Goal: Complete Application Form: Complete application form

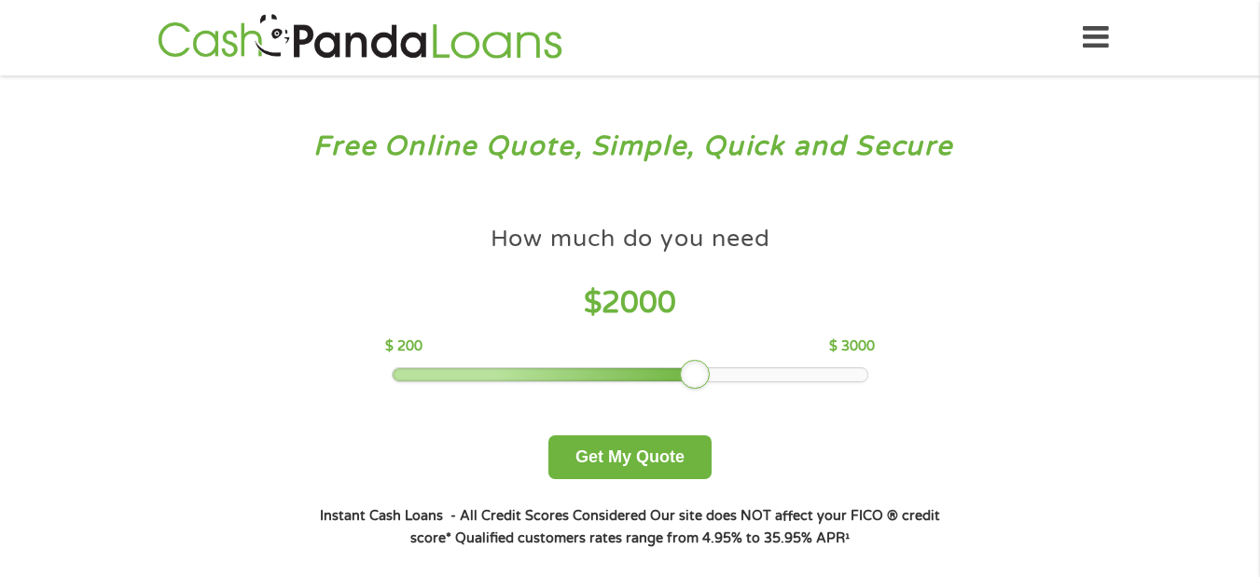
drag, startPoint x: 519, startPoint y: 369, endPoint x: 710, endPoint y: 394, distance: 192.8
click at [710, 394] on div "How much do you need $ 2000 $ 200 $ 3000 Get My Quote" at bounding box center [629, 347] width 653 height 263
click at [639, 458] on button "Get My Quote" at bounding box center [629, 457] width 163 height 44
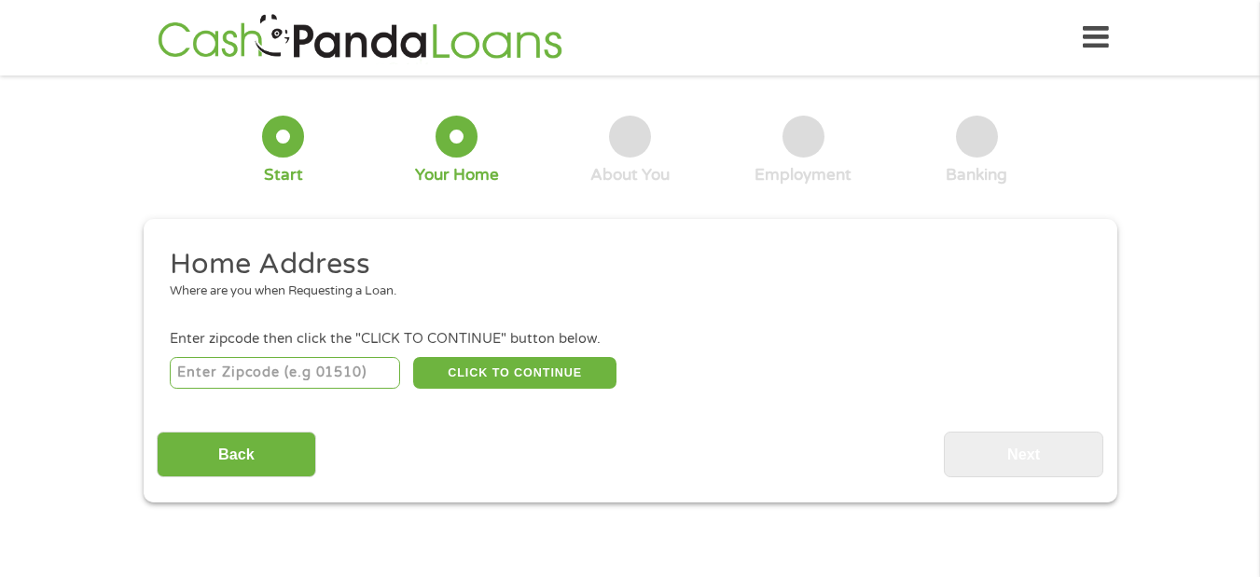
scroll to position [6, 0]
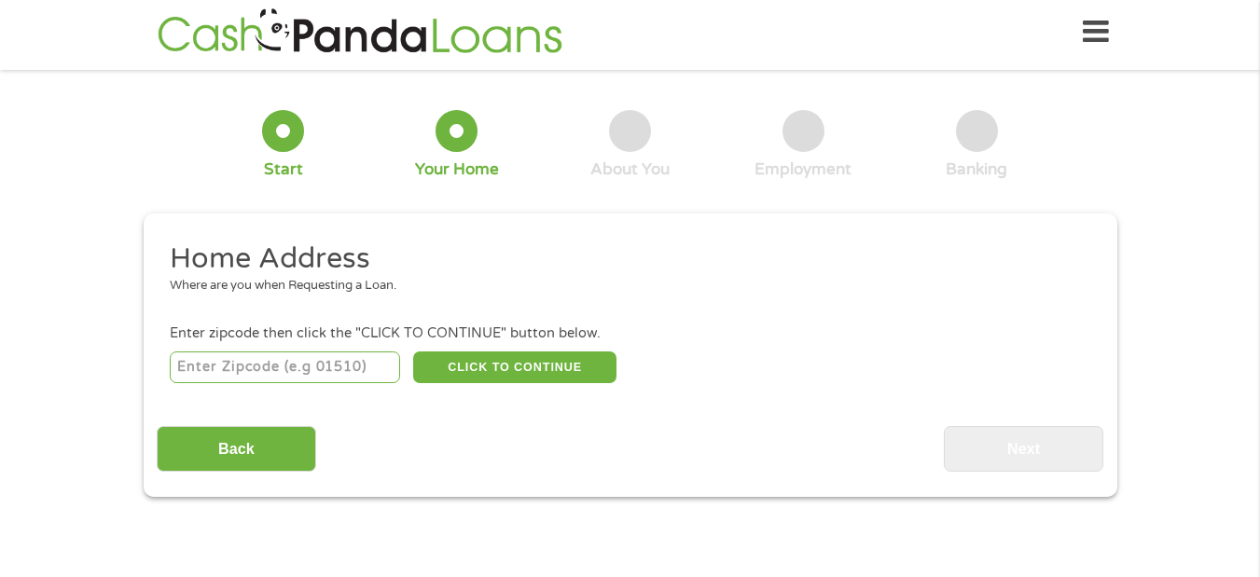
click at [351, 365] on input "number" at bounding box center [285, 367] width 230 height 32
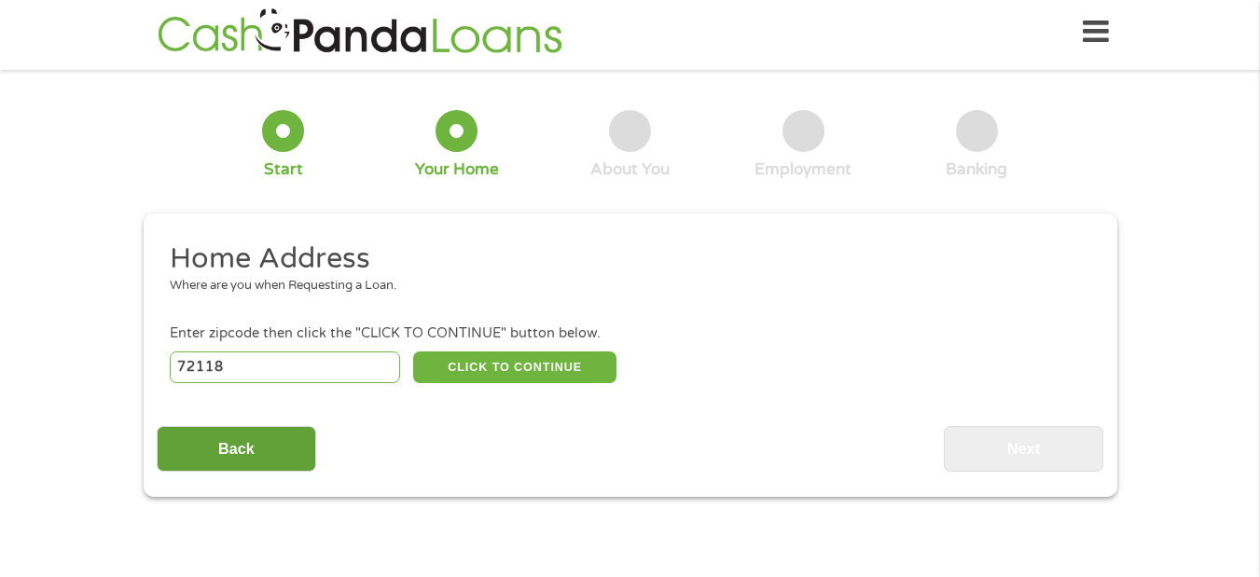
type input "72118"
click at [239, 438] on input "Back" at bounding box center [236, 449] width 159 height 46
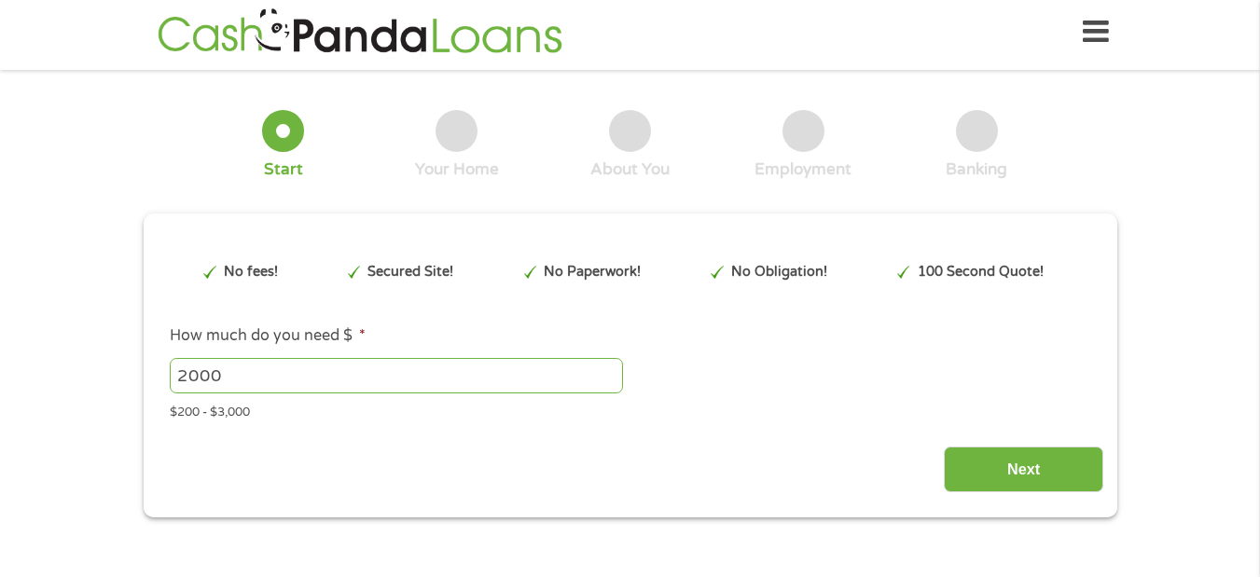
scroll to position [5, 0]
click at [1036, 448] on input "Next" at bounding box center [1022, 471] width 159 height 46
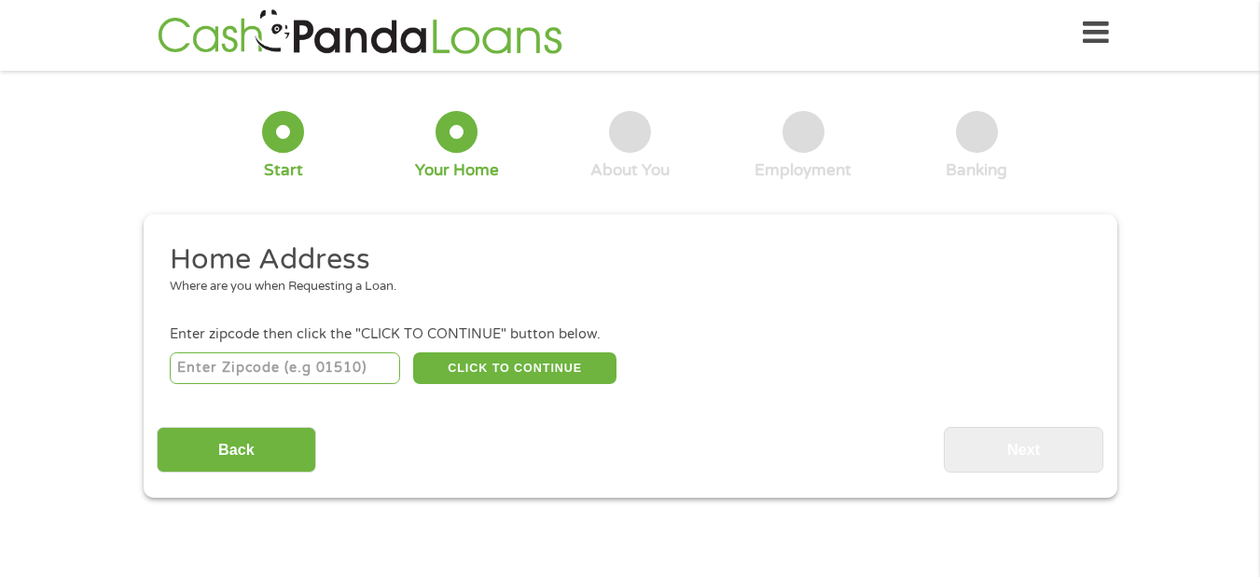
scroll to position [0, 0]
click at [358, 356] on input "number" at bounding box center [285, 368] width 230 height 32
type input "72118"
click at [565, 365] on button "CLICK TO CONTINUE" at bounding box center [514, 368] width 203 height 32
type input "72118"
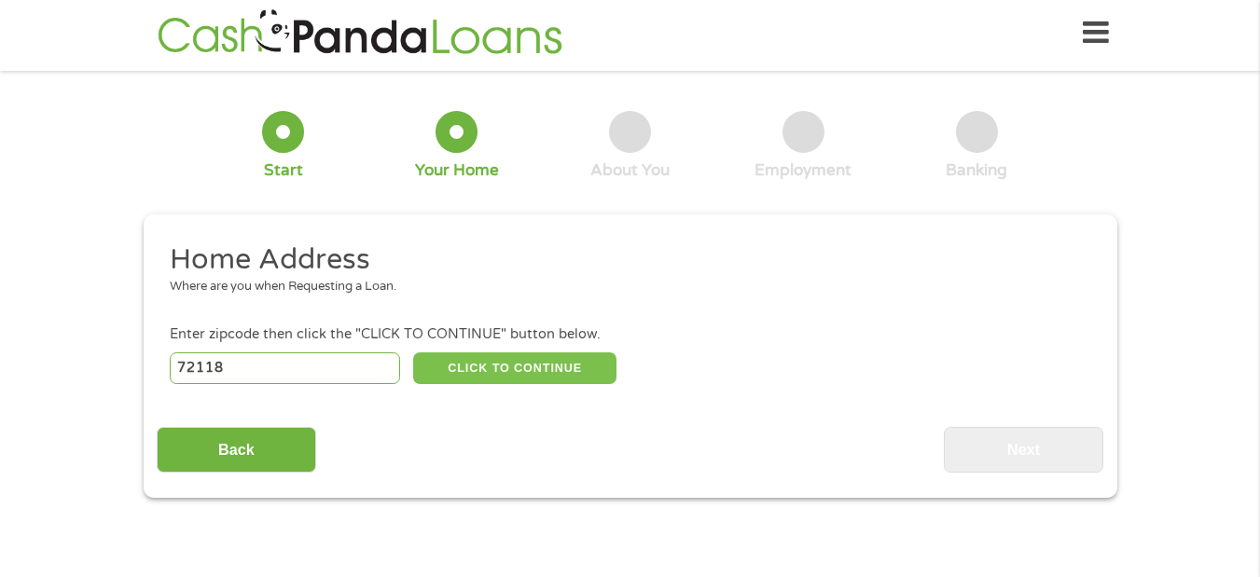
type input "[GEOGRAPHIC_DATA]"
select select "[US_STATE]"
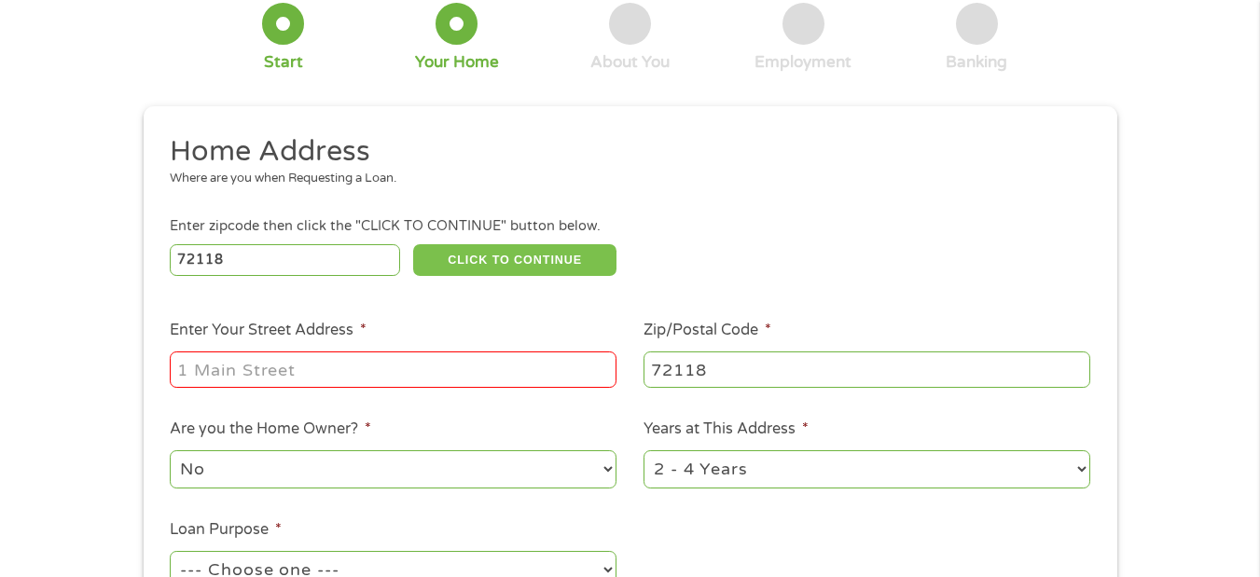
scroll to position [234, 0]
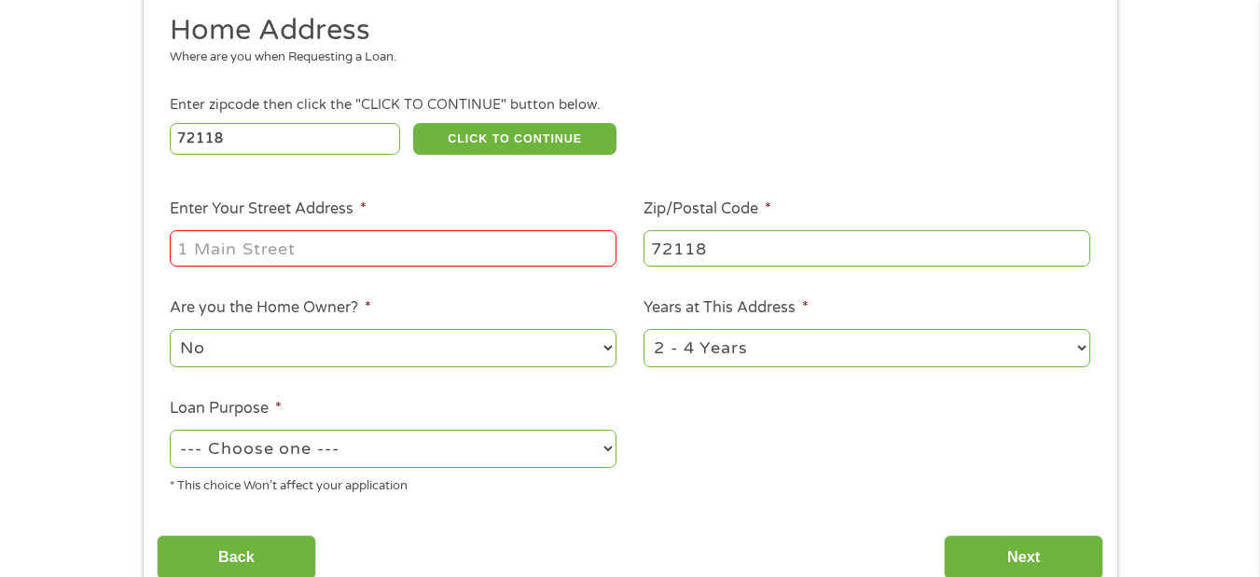
click at [473, 251] on input "Enter Your Street Address *" at bounding box center [393, 247] width 447 height 35
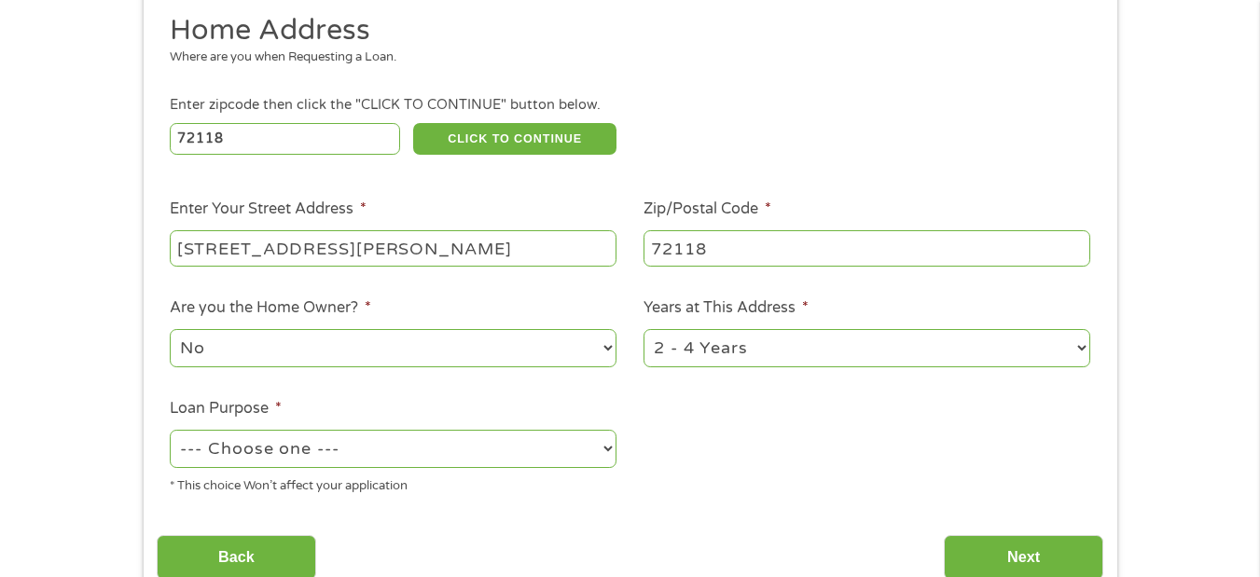
type input "[STREET_ADDRESS][PERSON_NAME]"
click at [633, 292] on ul "Home Address Where are you when Requesting a Loan. Enter zipcode then click the…" at bounding box center [630, 261] width 946 height 498
click at [170, 329] on select "No Yes" at bounding box center [393, 348] width 447 height 38
select select "12months"
click at [643, 329] on select "1 Year or less 1 - 2 Years 2 - 4 Years Over 4 Years" at bounding box center [866, 348] width 447 height 38
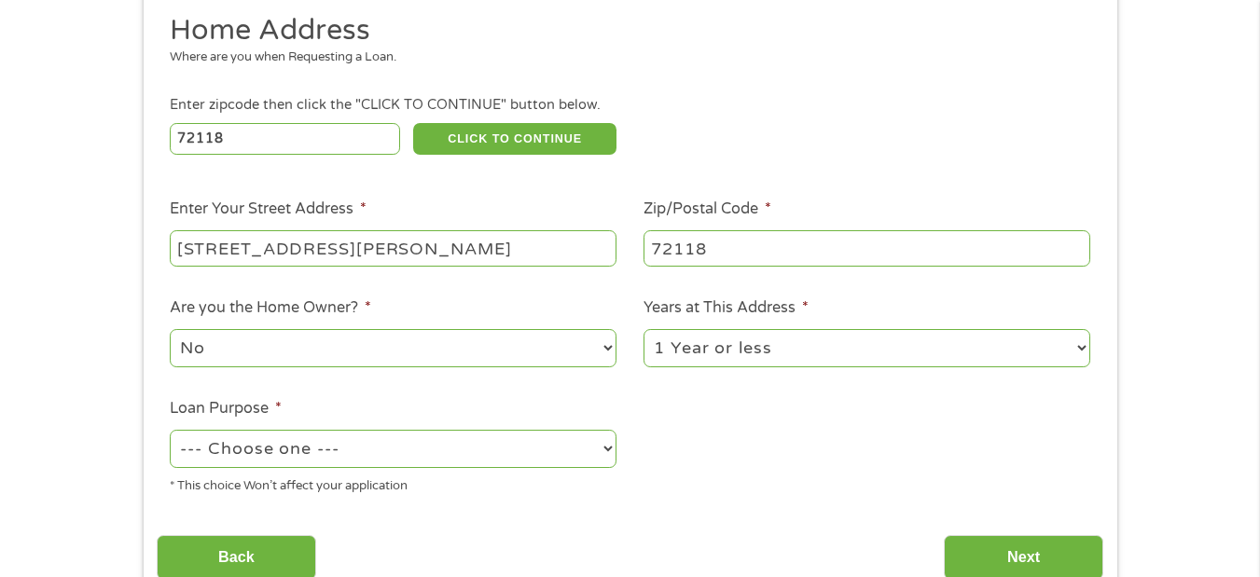
select select "debtconsolidation"
click at [170, 430] on select "--- Choose one --- Pay Bills Debt Consolidation Home Improvement Major Purchase…" at bounding box center [393, 449] width 447 height 38
click at [1034, 549] on input "Next" at bounding box center [1022, 558] width 159 height 46
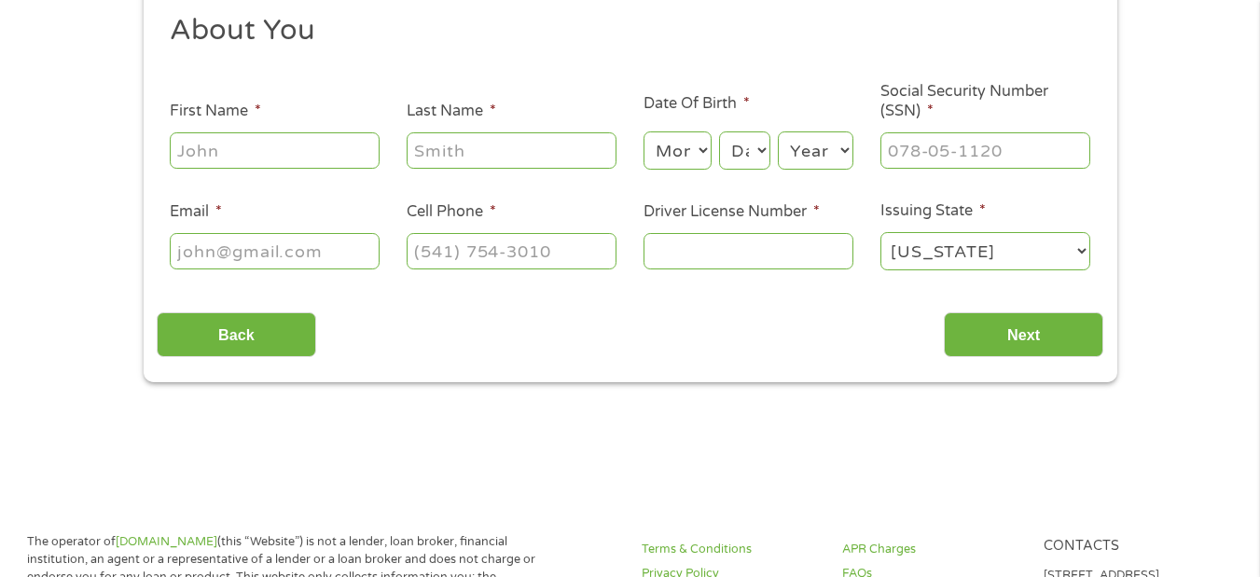
scroll to position [0, 0]
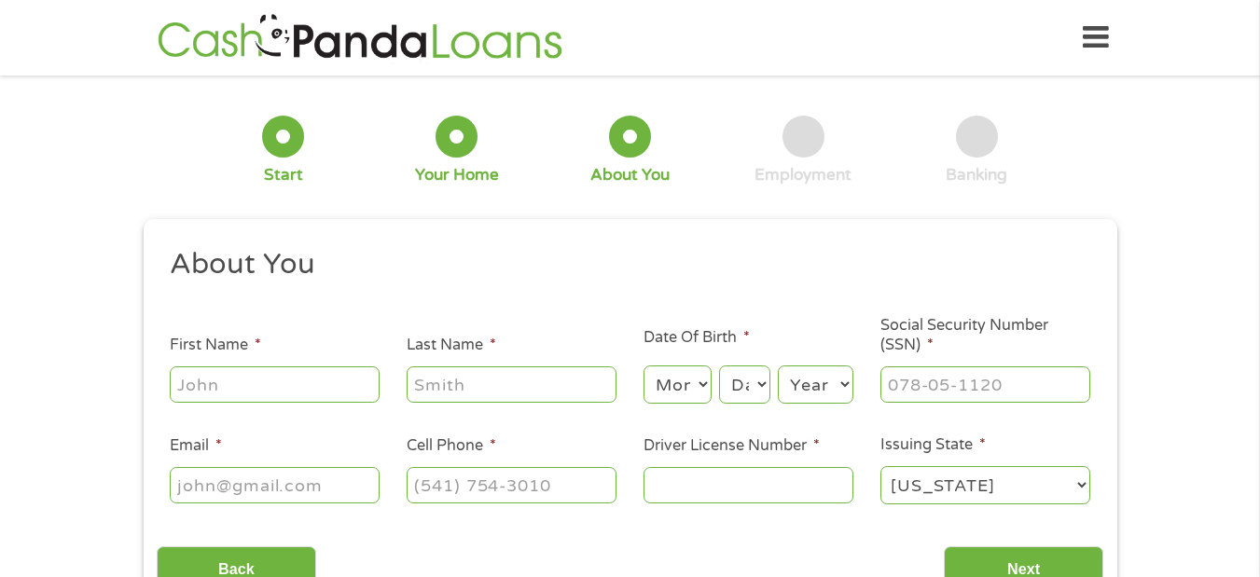
click at [290, 379] on input "First Name *" at bounding box center [275, 383] width 210 height 35
type input "Amirra"
click at [451, 380] on input "Last Name *" at bounding box center [511, 383] width 210 height 35
type input "[PERSON_NAME]"
select select "5"
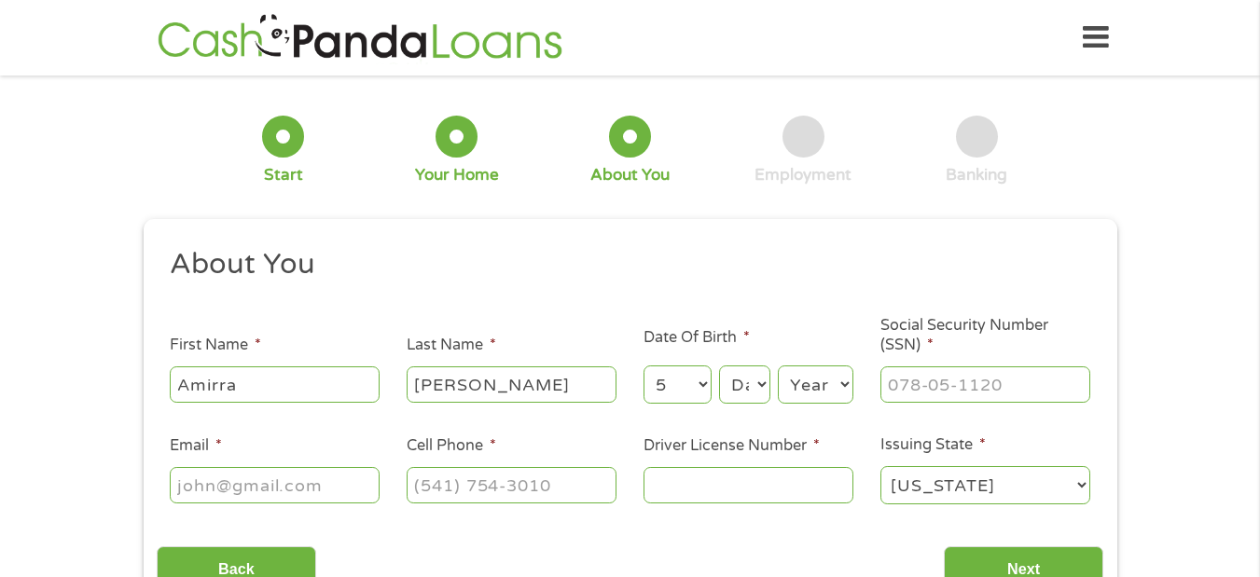
click at [643, 365] on select "Month 1 2 3 4 5 6 7 8 9 10 11 12" at bounding box center [677, 384] width 68 height 38
select select "4"
click at [719, 365] on select "Day 1 2 3 4 5 6 7 8 9 10 11 12 13 14 15 16 17 18 19 20 21 22 23 24 25 26 27 28 …" at bounding box center [744, 384] width 50 height 38
select select "2005"
click at [778, 365] on select "Year [DATE] 2006 2005 2004 2003 2002 2001 2000 1999 1998 1997 1996 1995 1994 19…" at bounding box center [816, 384] width 76 height 38
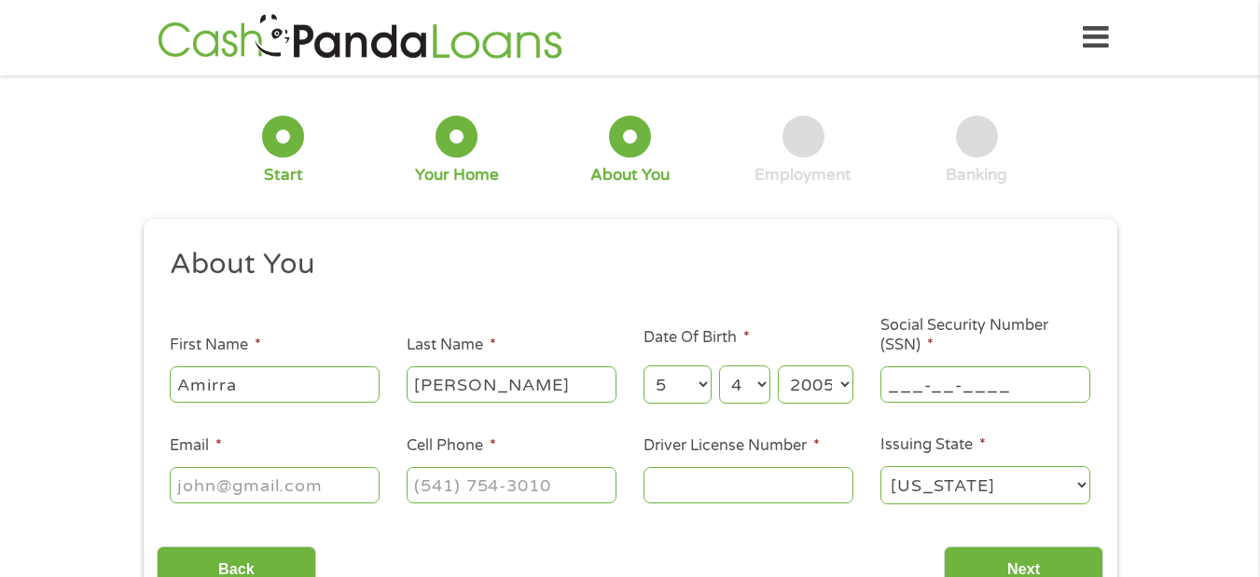
click at [977, 388] on input "___-__-____" at bounding box center [985, 383] width 210 height 35
type input "679-09-0248"
click at [333, 489] on input "Email *" at bounding box center [275, 484] width 210 height 35
type input "[EMAIL_ADDRESS][DOMAIN_NAME]"
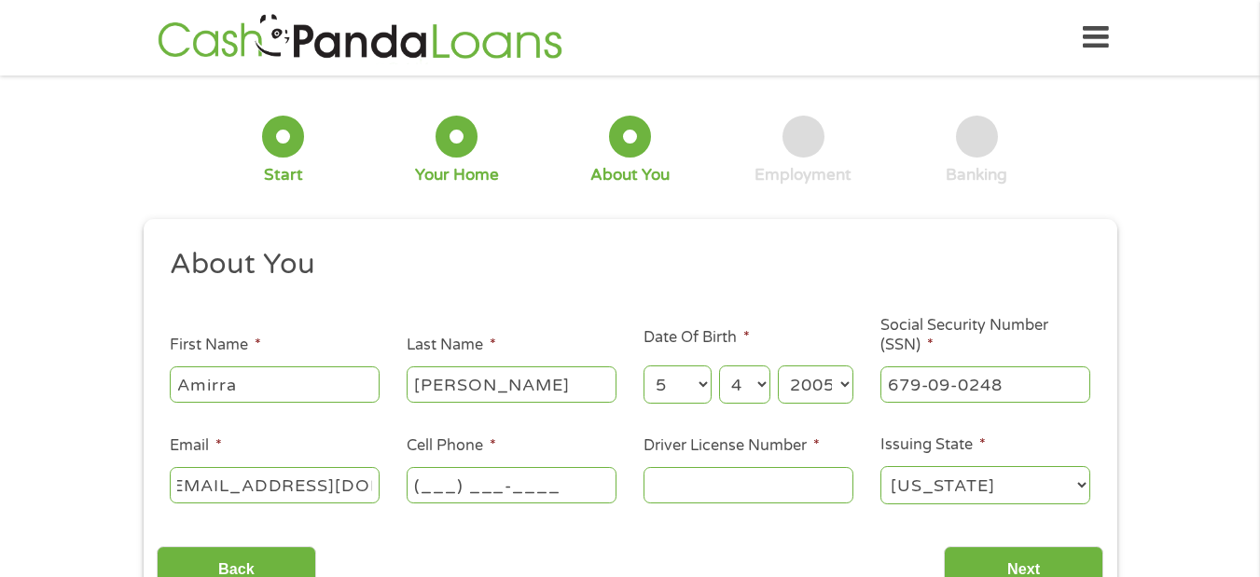
scroll to position [0, 0]
click at [488, 492] on input "(___) ___-____" at bounding box center [511, 484] width 210 height 35
type input "[PHONE_NUMBER]"
click at [769, 489] on input "Driver License Number *" at bounding box center [748, 484] width 210 height 35
type input "942820386"
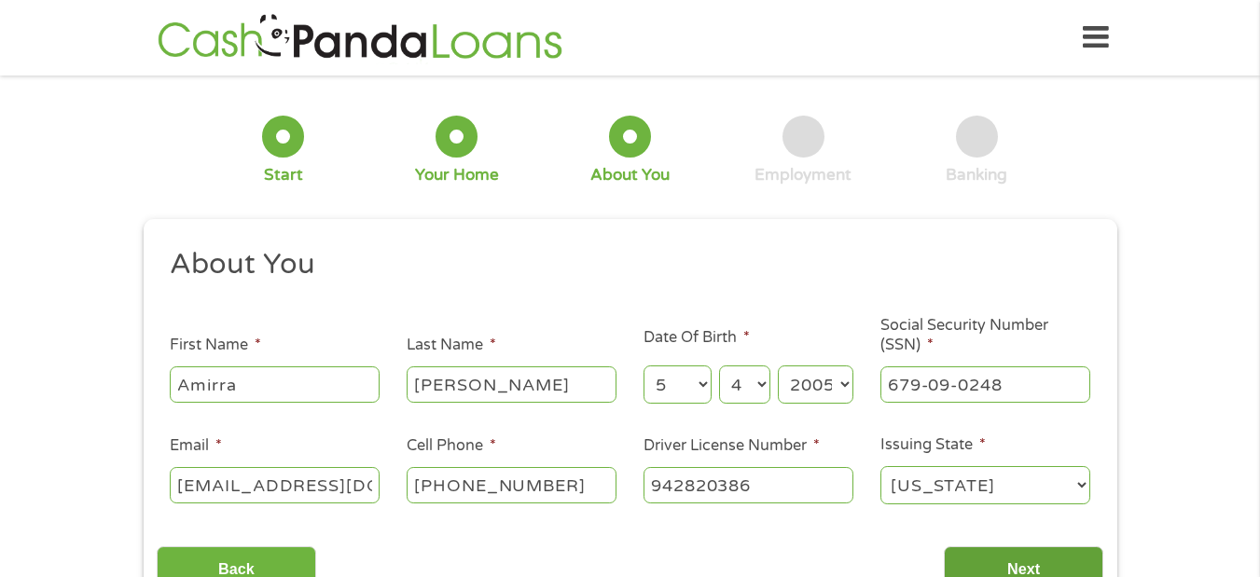
click at [1027, 554] on input "Next" at bounding box center [1022, 569] width 159 height 46
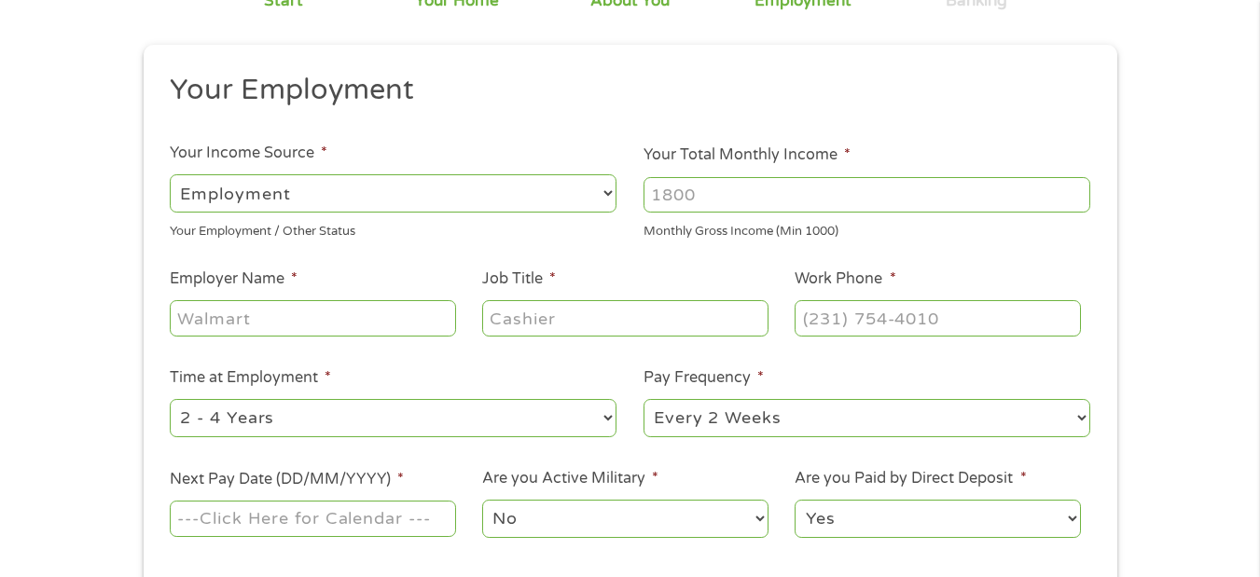
scroll to position [179, 0]
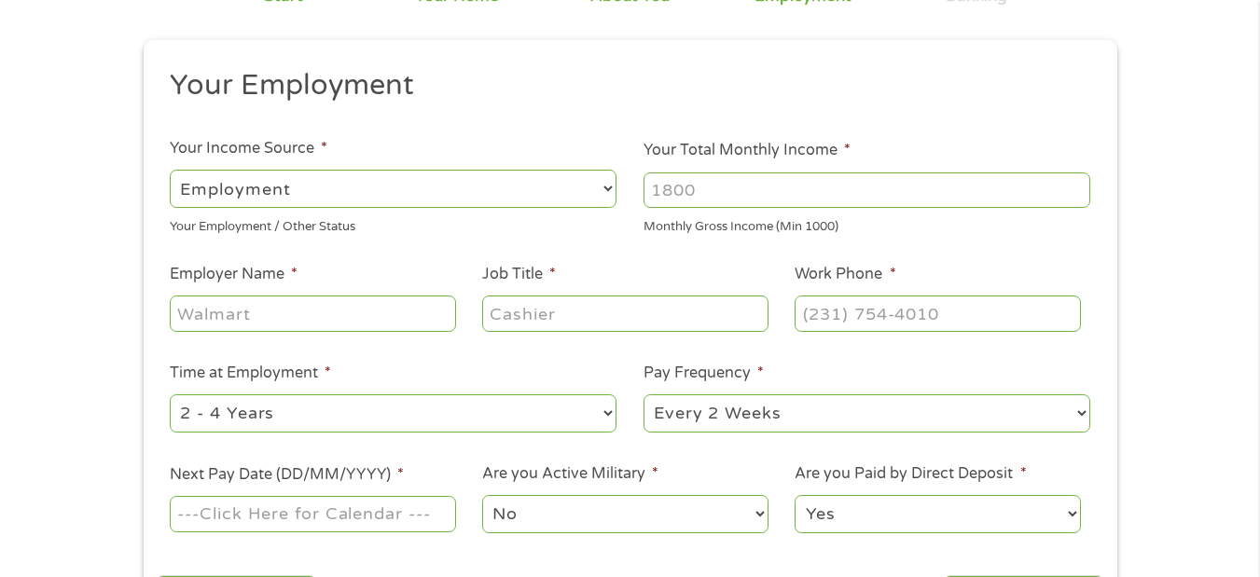
click at [550, 199] on select "--- Choose one --- Employment [DEMOGRAPHIC_DATA] Benefits" at bounding box center [393, 189] width 447 height 38
click at [737, 198] on input "Your Total Monthly Income *" at bounding box center [866, 189] width 447 height 35
type input "2240"
click at [308, 321] on input "Employer Name *" at bounding box center [312, 313] width 285 height 35
type input "Journey's"
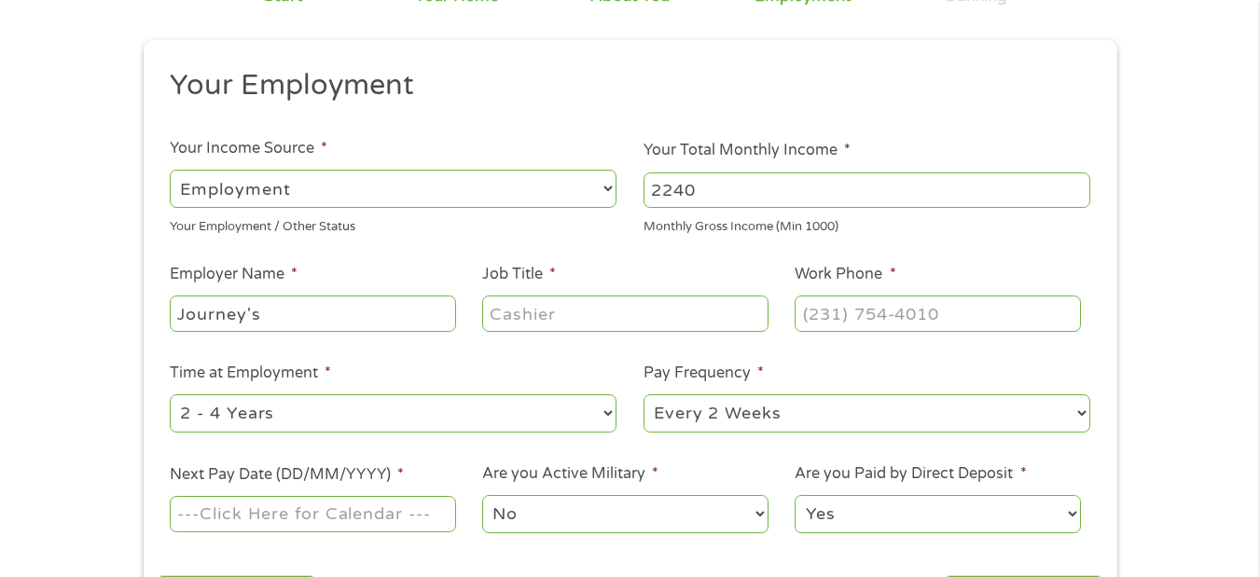
click at [554, 304] on input "Job Title *" at bounding box center [624, 313] width 285 height 35
type input "Co-Manager"
click at [889, 320] on input "(___) ___-____" at bounding box center [936, 313] width 285 height 35
type input "[PHONE_NUMBER]"
select select "12months"
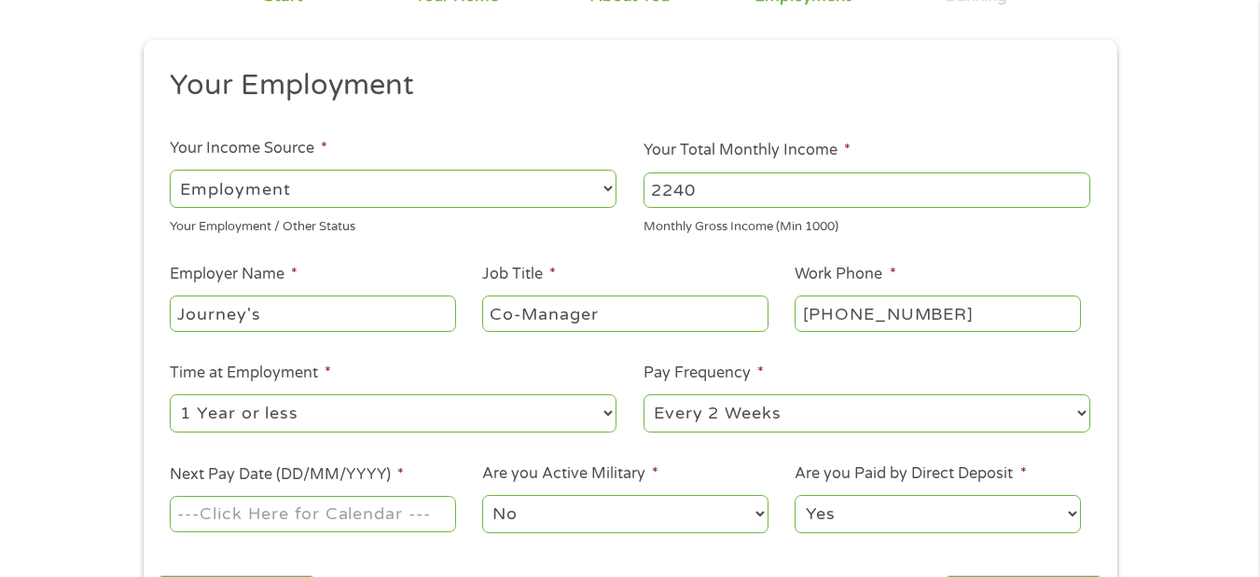
click at [170, 394] on select "--- Choose one --- 1 Year or less 1 - 2 Years 2 - 4 Years Over 4 Years" at bounding box center [393, 413] width 447 height 38
select select "weekly"
click at [643, 394] on select "--- Choose one --- Every 2 Weeks Every Week Monthly Semi-Monthly" at bounding box center [866, 413] width 447 height 38
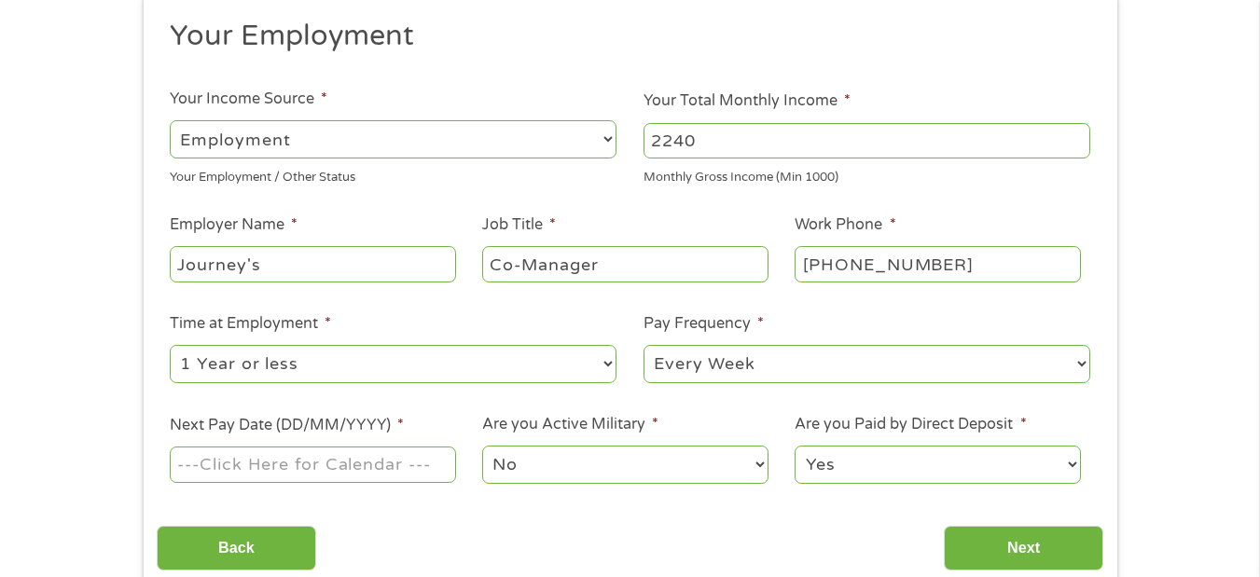
scroll to position [257, 0]
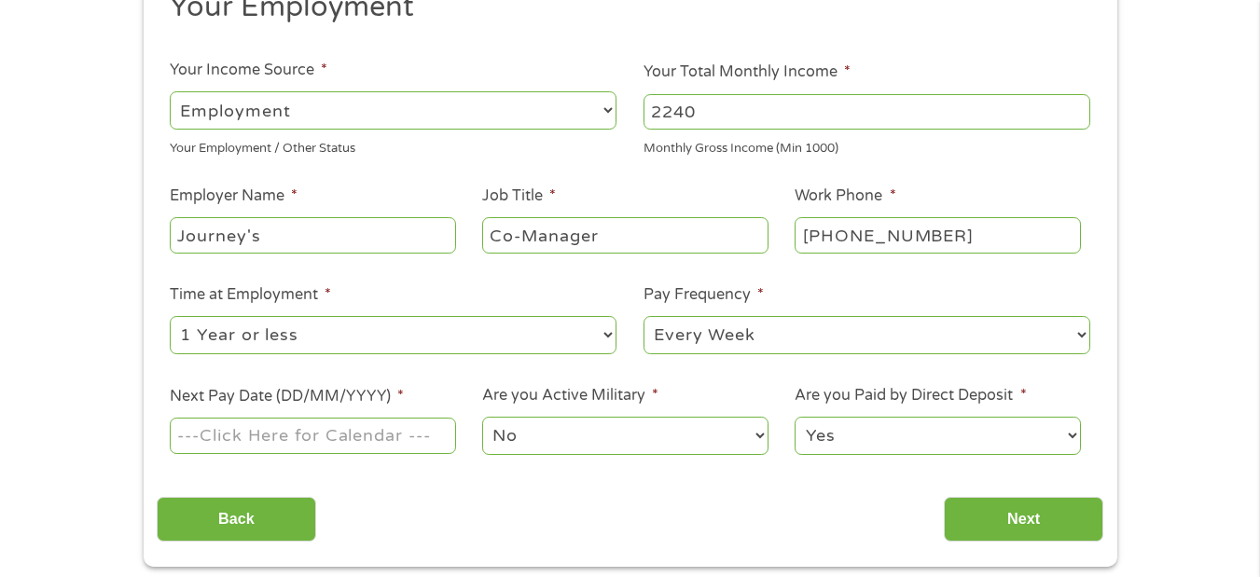
click at [383, 432] on input "Next Pay Date (DD/MM/YYYY) *" at bounding box center [312, 435] width 285 height 35
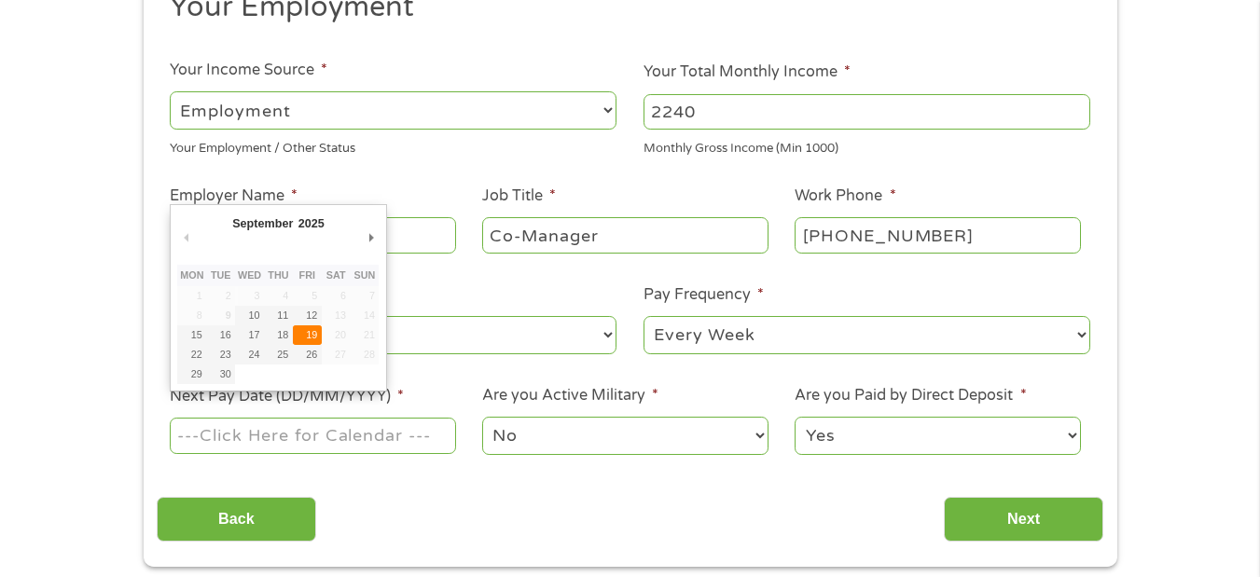
type input "[DATE]"
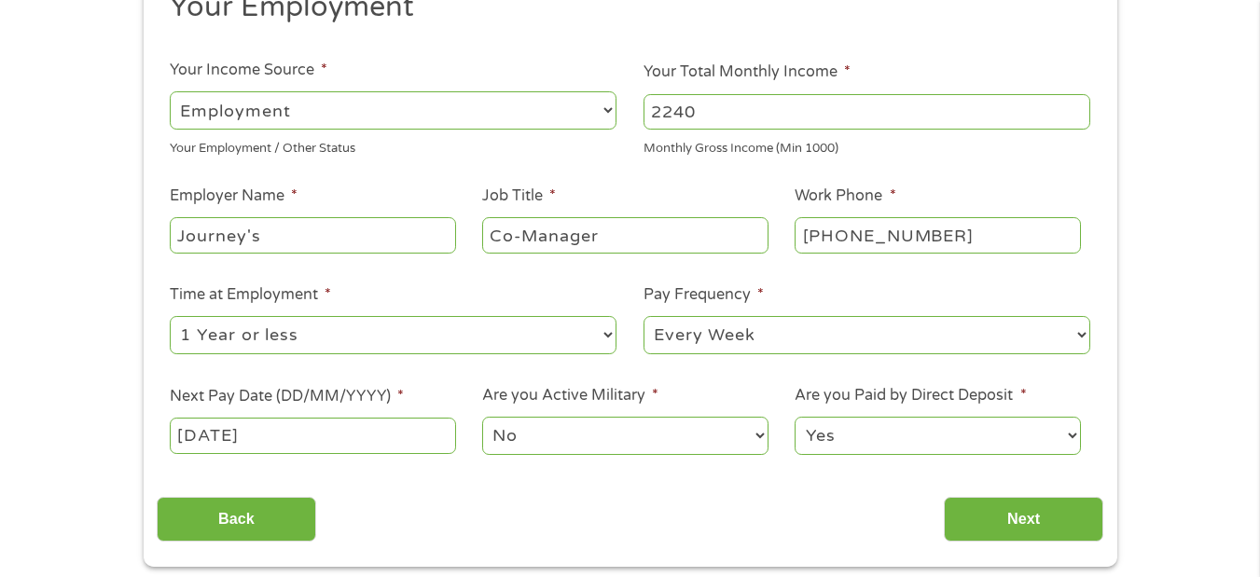
click at [751, 435] on select "No Yes" at bounding box center [624, 436] width 285 height 38
click at [889, 442] on select "Yes No" at bounding box center [936, 436] width 285 height 38
click at [1002, 526] on input "Next" at bounding box center [1022, 520] width 159 height 46
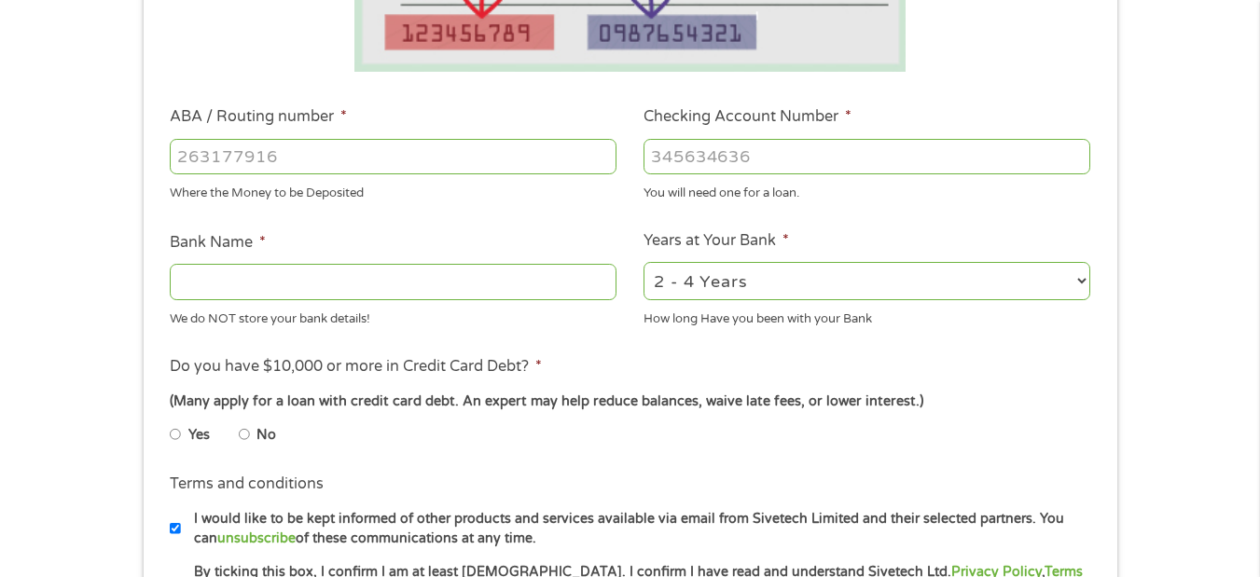
scroll to position [490, 0]
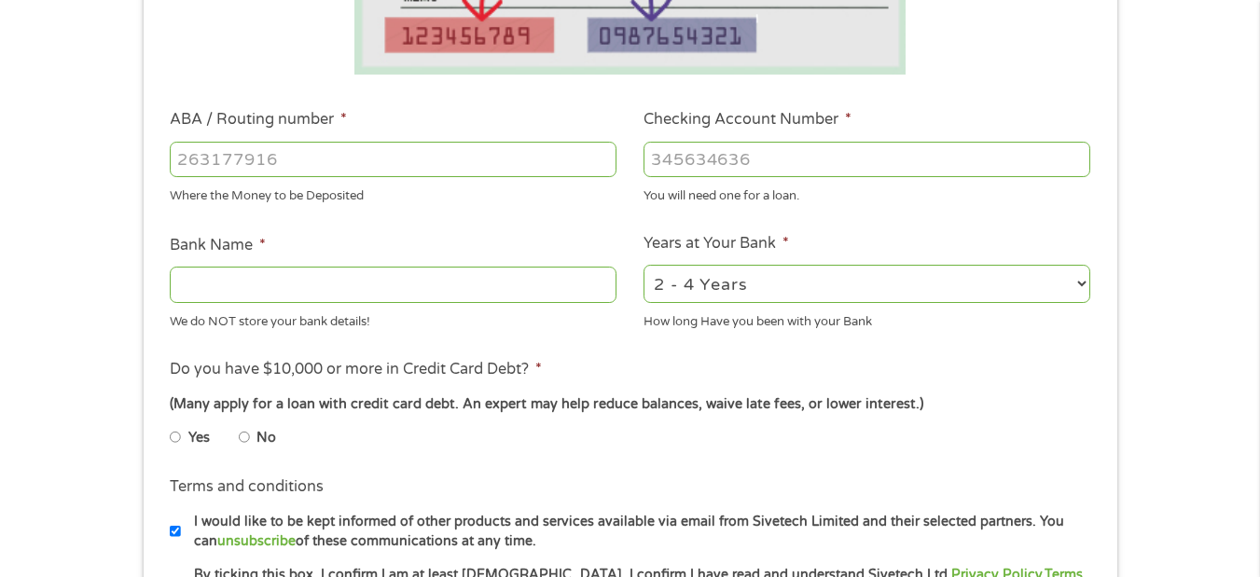
click at [393, 162] on input "ABA / Routing number *" at bounding box center [393, 159] width 447 height 35
type input "031101279"
type input "THE BANCORP BANK"
type input "031101279"
click at [761, 159] on input "Checking Account Number *" at bounding box center [866, 159] width 447 height 35
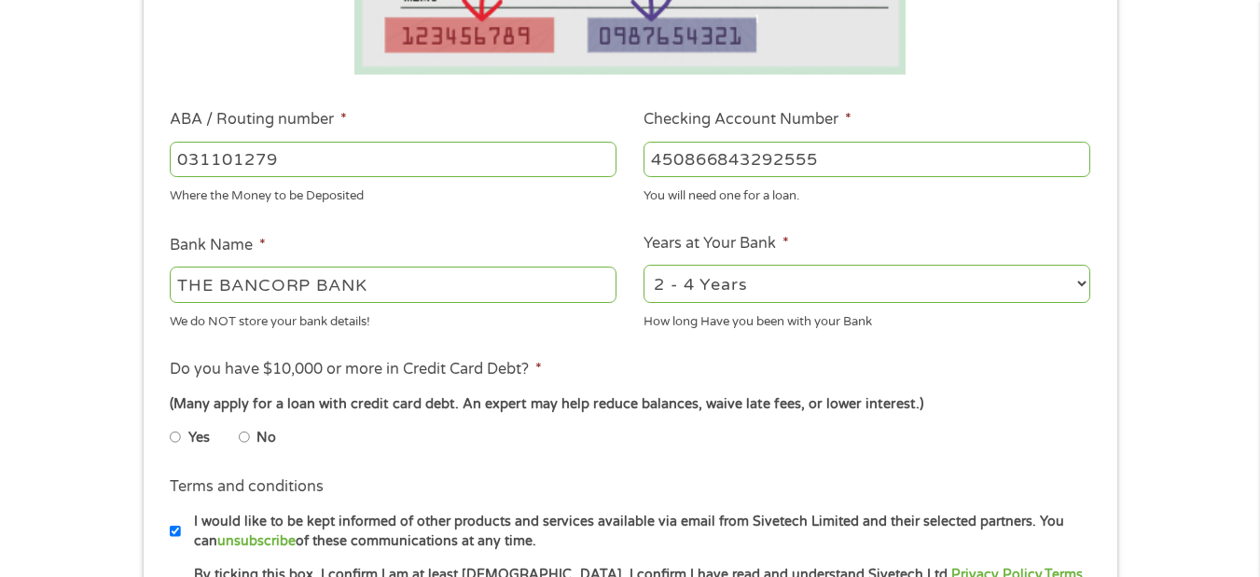
type input "450866843292555"
click at [866, 227] on ul "Bank Information Where do you want the funds deposited? ABA / Routing number * …" at bounding box center [630, 220] width 946 height 929
select select "12months"
click at [643, 265] on select "2 - 4 Years 6 - 12 Months 1 - 2 Years Over 4 Years" at bounding box center [866, 284] width 447 height 38
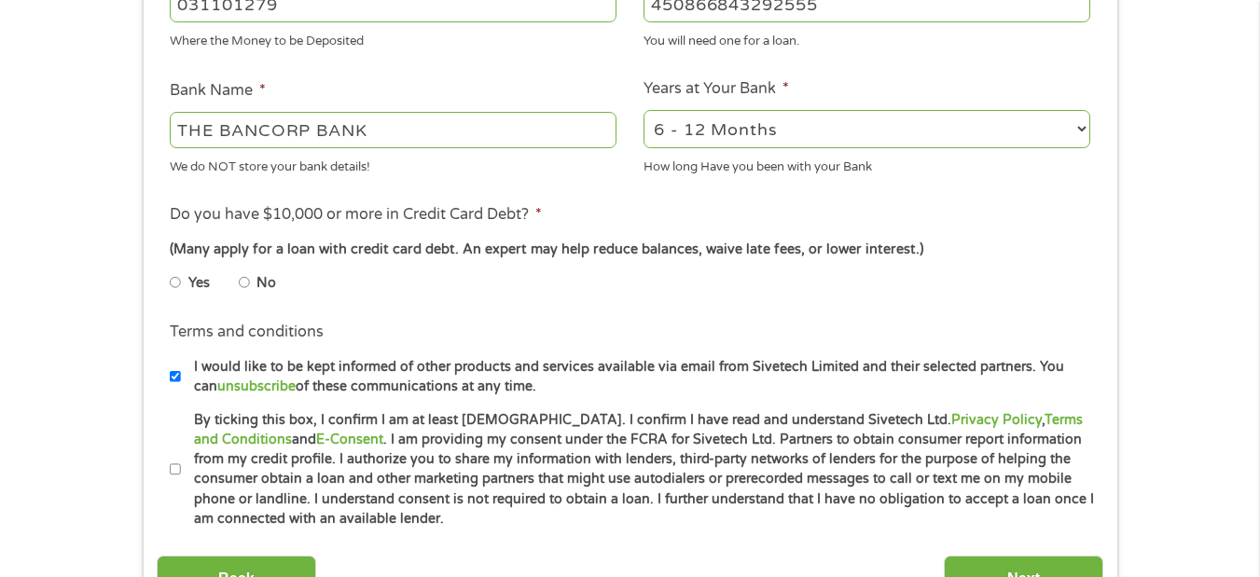
scroll to position [647, 0]
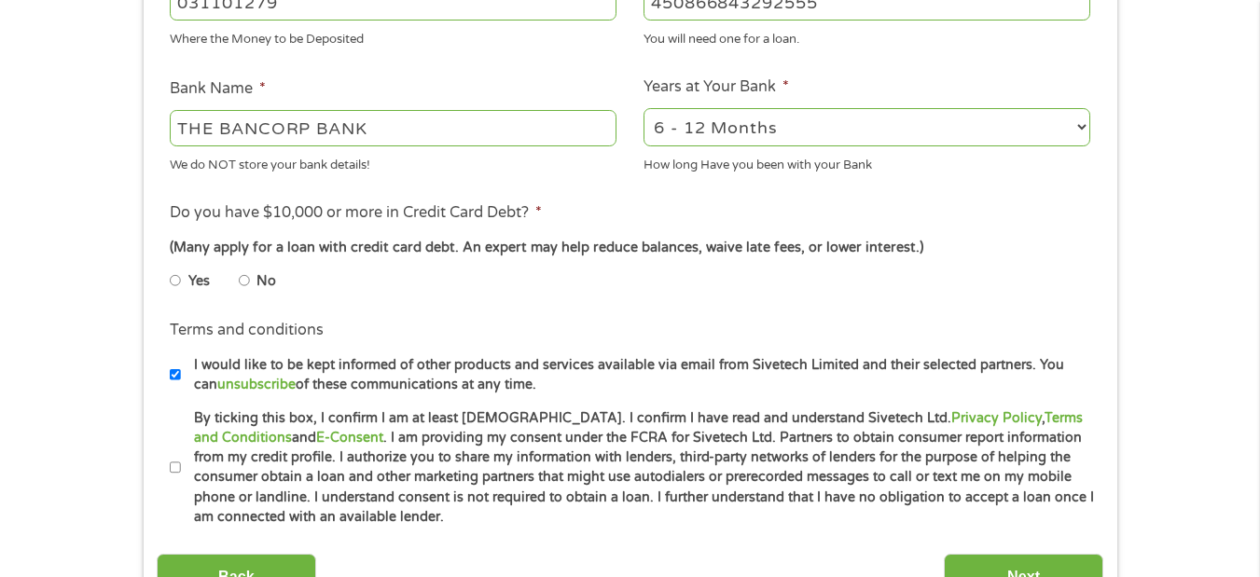
click at [244, 281] on input "No" at bounding box center [244, 281] width 11 height 30
radio input "true"
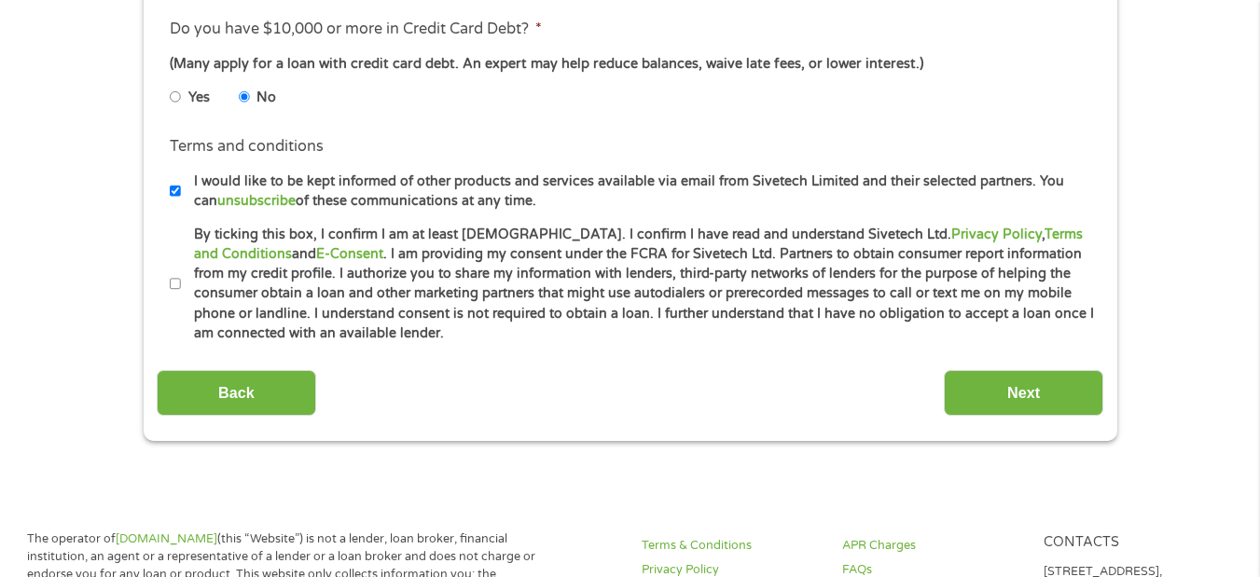
scroll to position [839, 0]
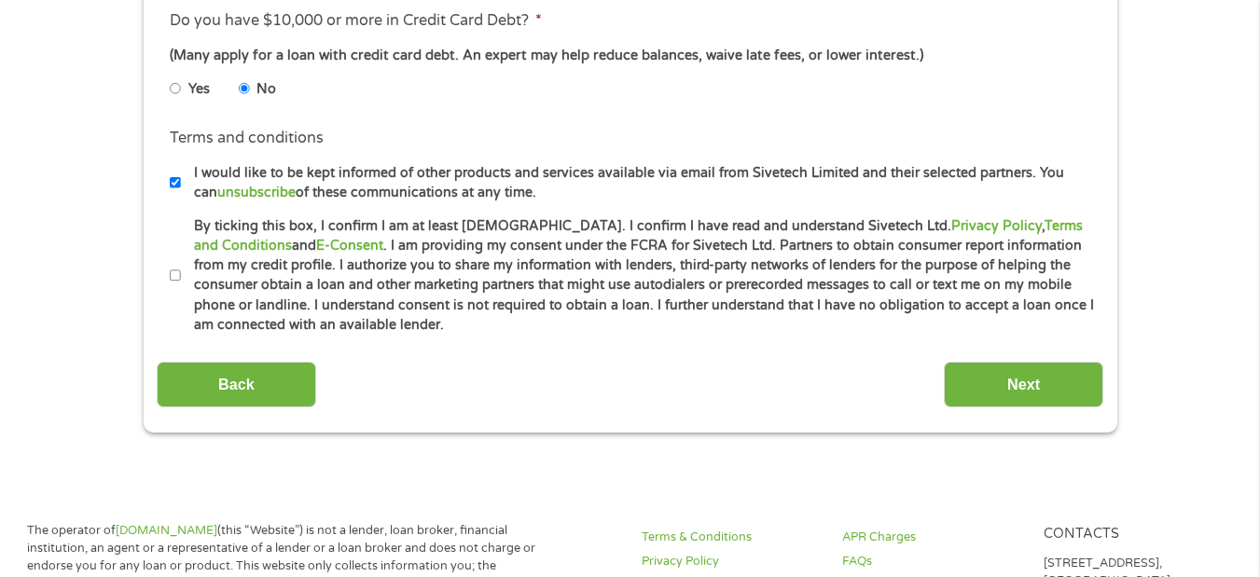
click at [177, 268] on input "By ticking this box, I confirm I am at least [DEMOGRAPHIC_DATA]. I confirm I ha…" at bounding box center [175, 276] width 11 height 30
checkbox input "true"
click at [1049, 389] on input "Next" at bounding box center [1022, 385] width 159 height 46
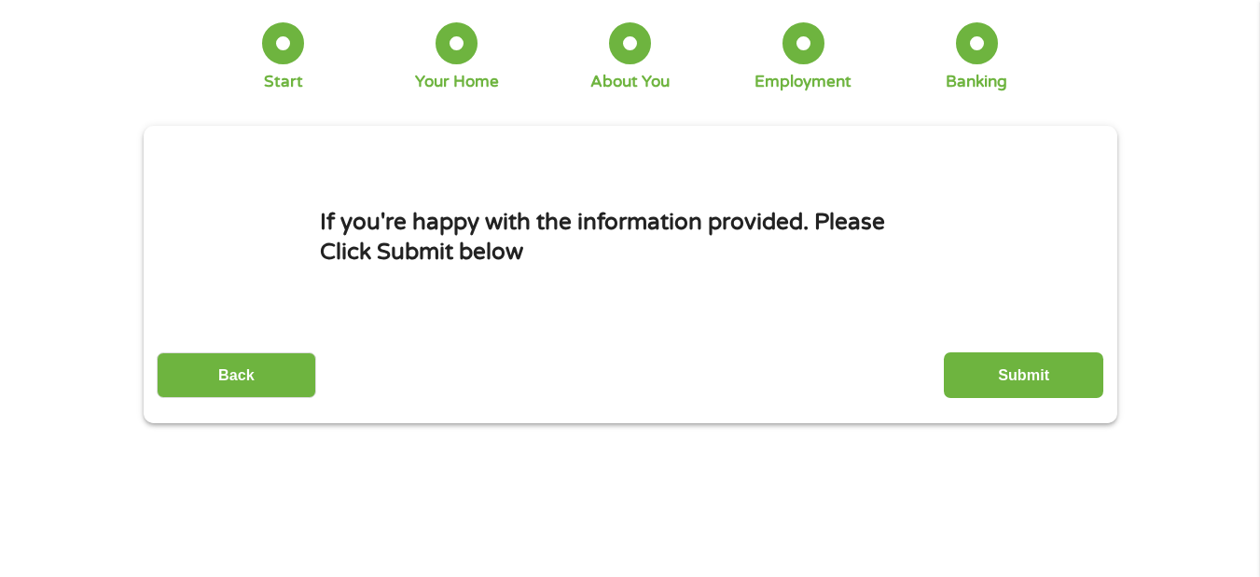
scroll to position [0, 0]
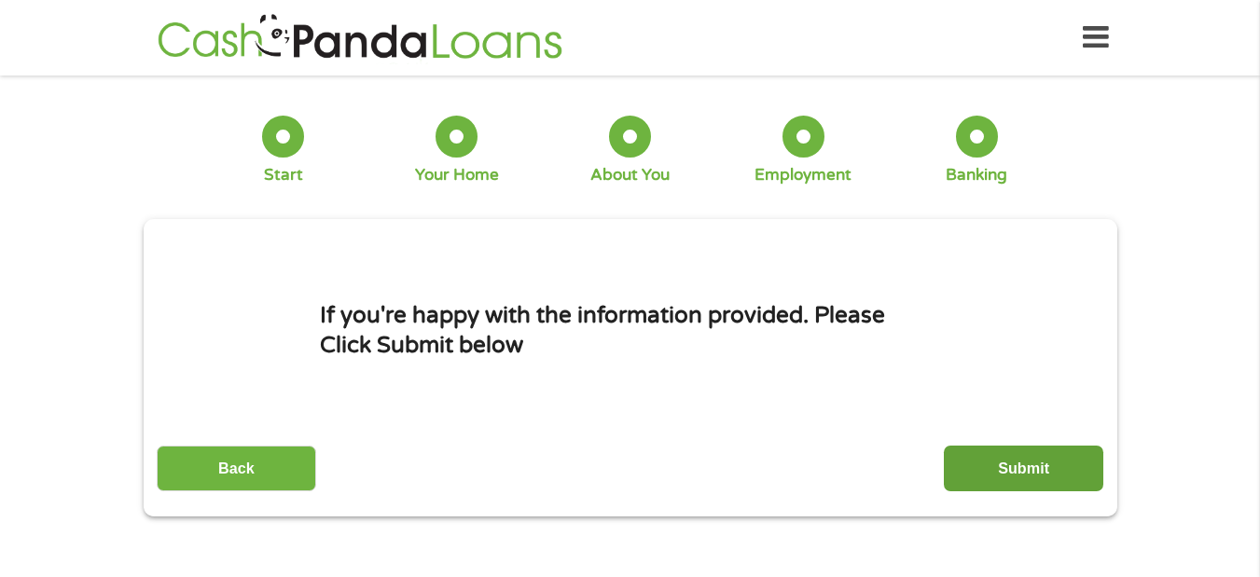
click at [1031, 467] on input "Submit" at bounding box center [1022, 469] width 159 height 46
